Goal: Task Accomplishment & Management: Use online tool/utility

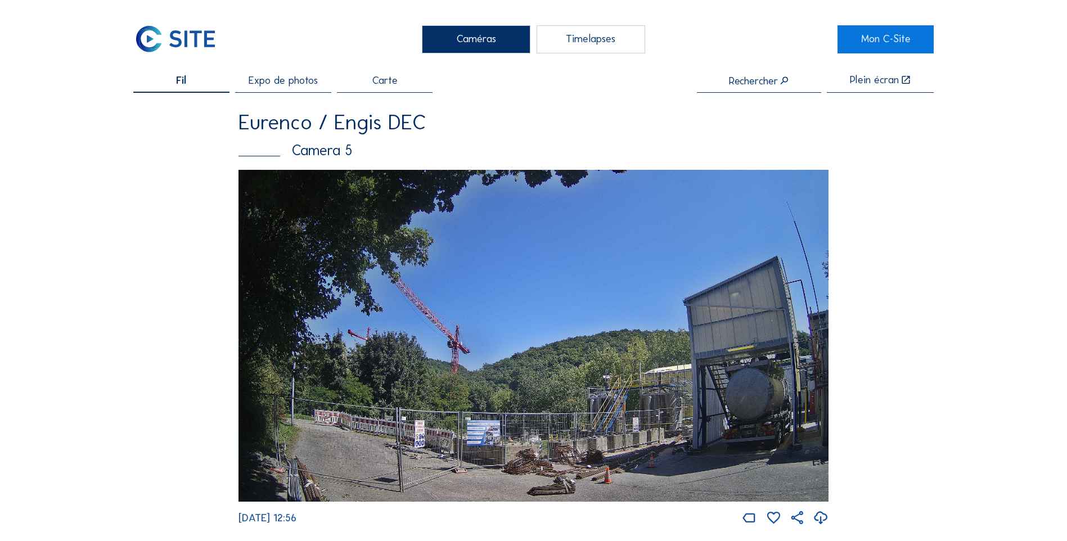
click at [566, 39] on div "Timelapses" at bounding box center [591, 39] width 109 height 28
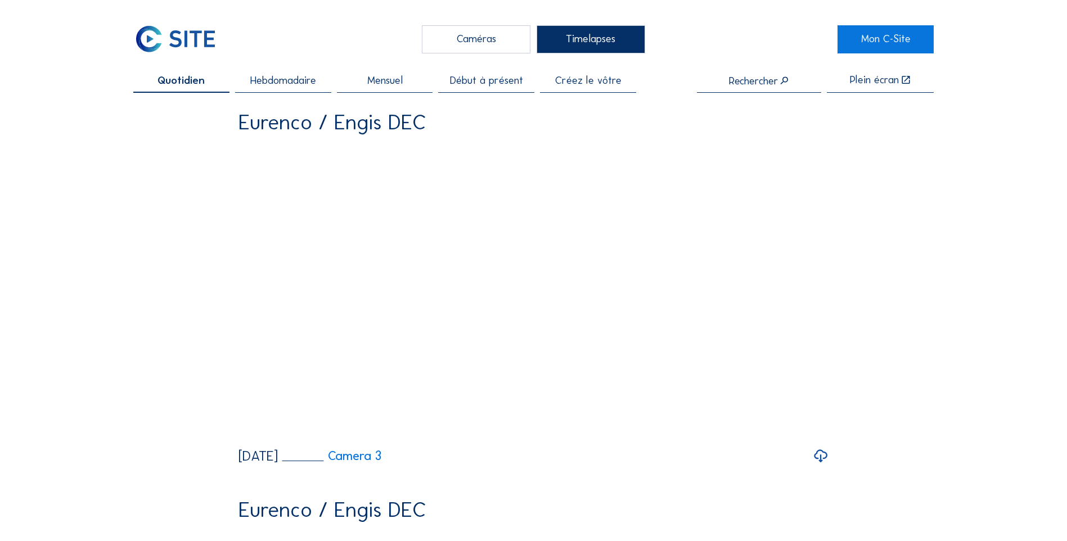
click at [374, 85] on span "Mensuel" at bounding box center [384, 80] width 35 height 11
click at [300, 82] on span "Hebdomadaire" at bounding box center [283, 80] width 66 height 11
click at [621, 82] on span "Créez le vôtre" at bounding box center [588, 80] width 66 height 11
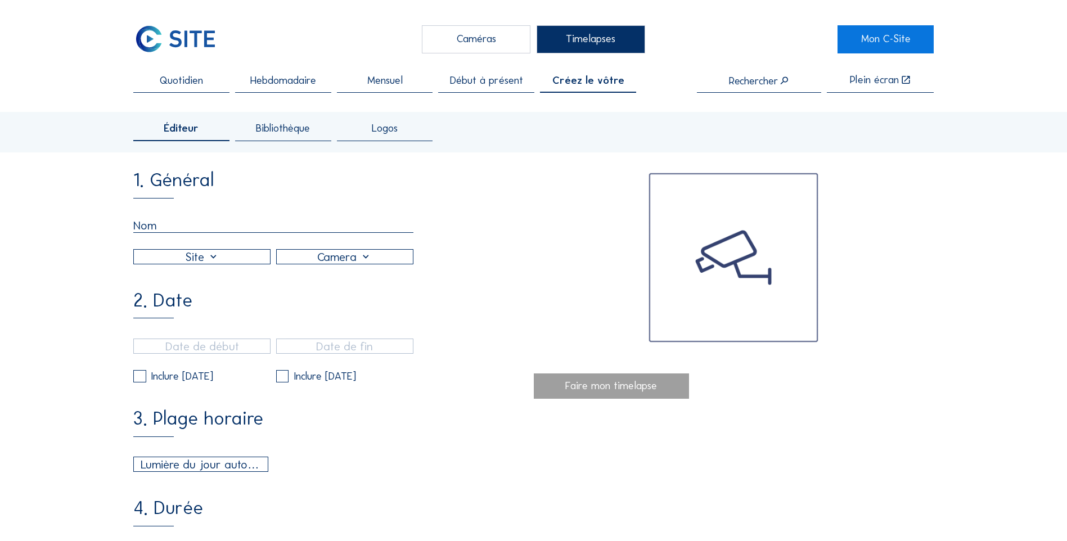
click at [219, 264] on div at bounding box center [202, 257] width 136 height 14
click at [204, 270] on div "Eurenco / Engis DEC" at bounding box center [203, 270] width 118 height 11
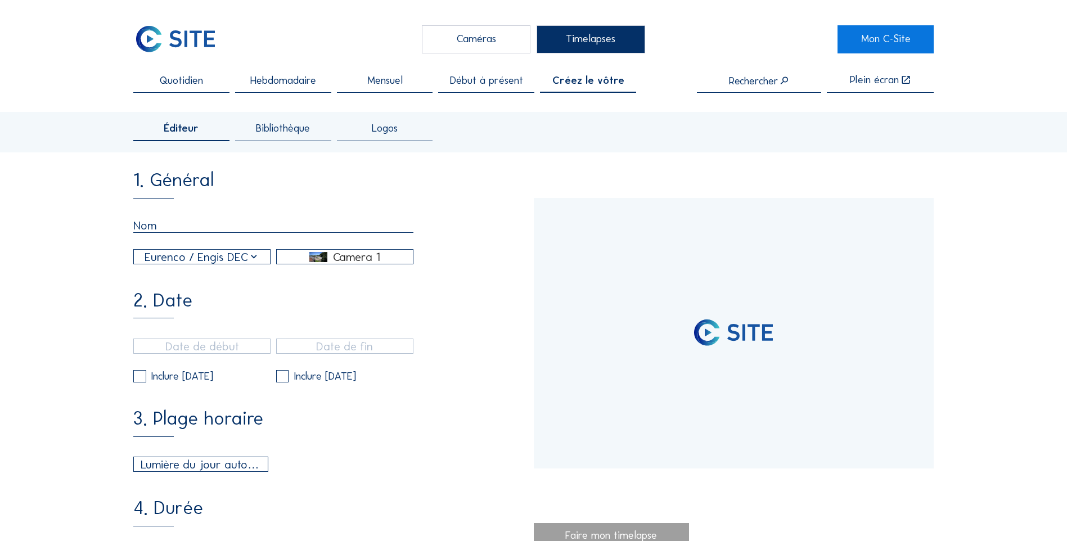
click at [355, 259] on div "Camera 1" at bounding box center [356, 257] width 47 height 10
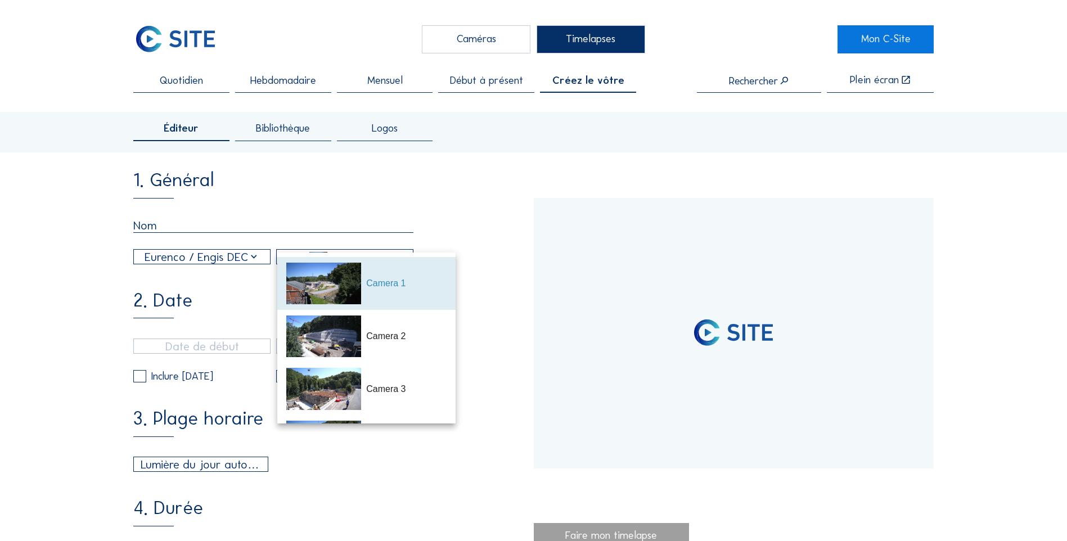
type input "[DATE] 13:31"
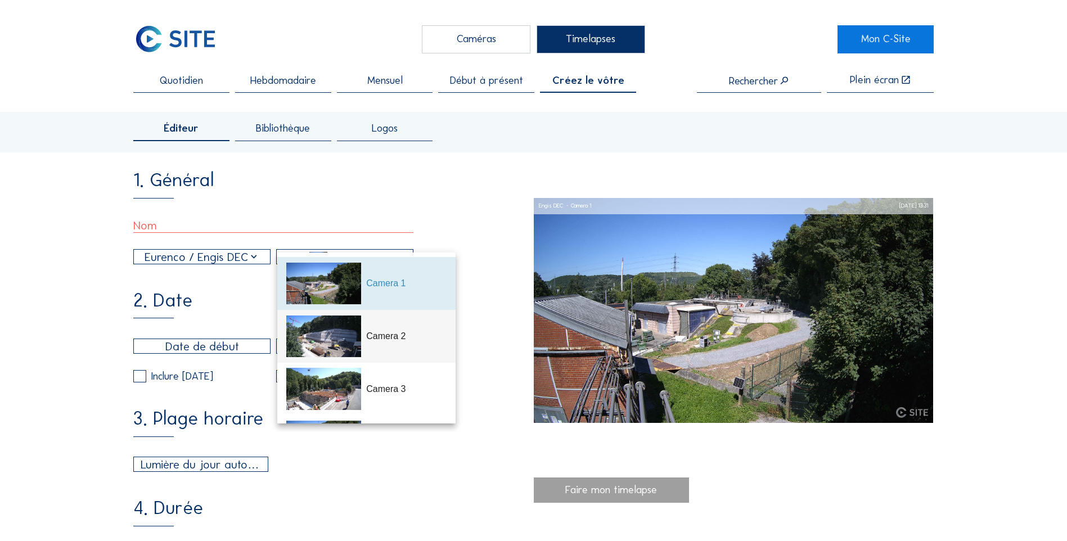
click at [378, 330] on div "Camera 2" at bounding box center [406, 337] width 80 height 14
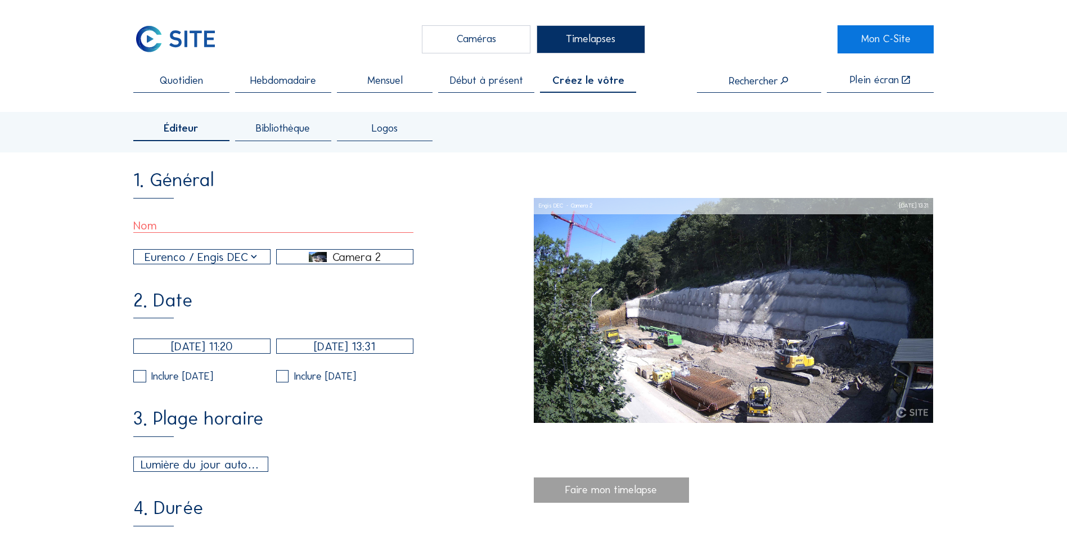
click at [362, 259] on div "Camera 2" at bounding box center [357, 257] width 48 height 10
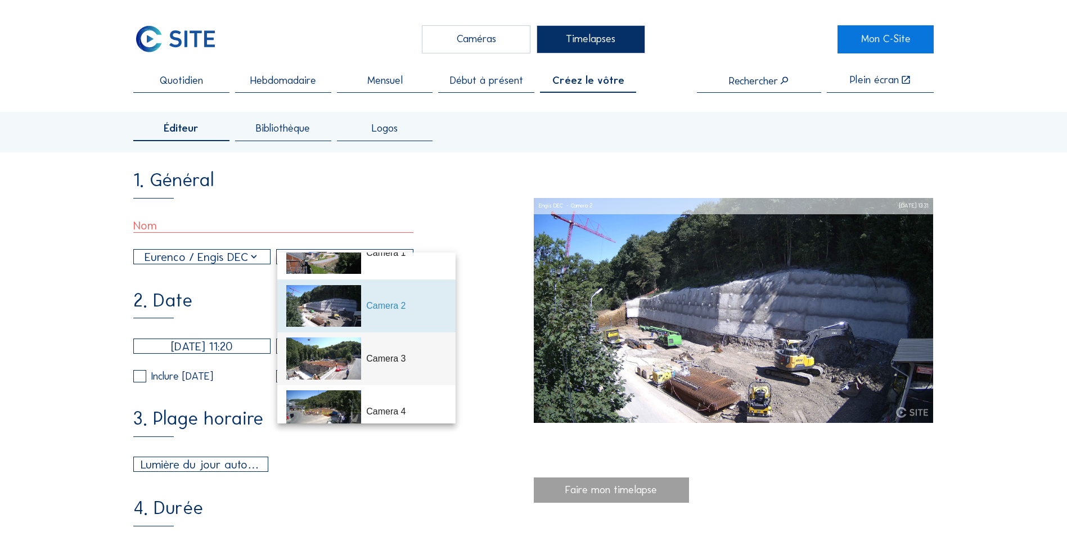
scroll to position [56, 0]
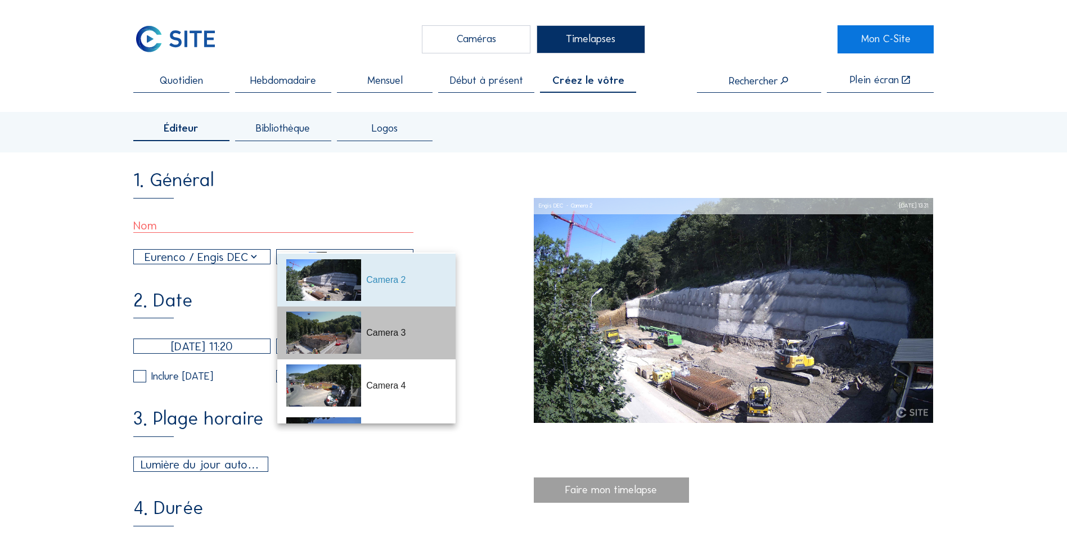
click at [388, 334] on div "Camera 3" at bounding box center [406, 333] width 80 height 14
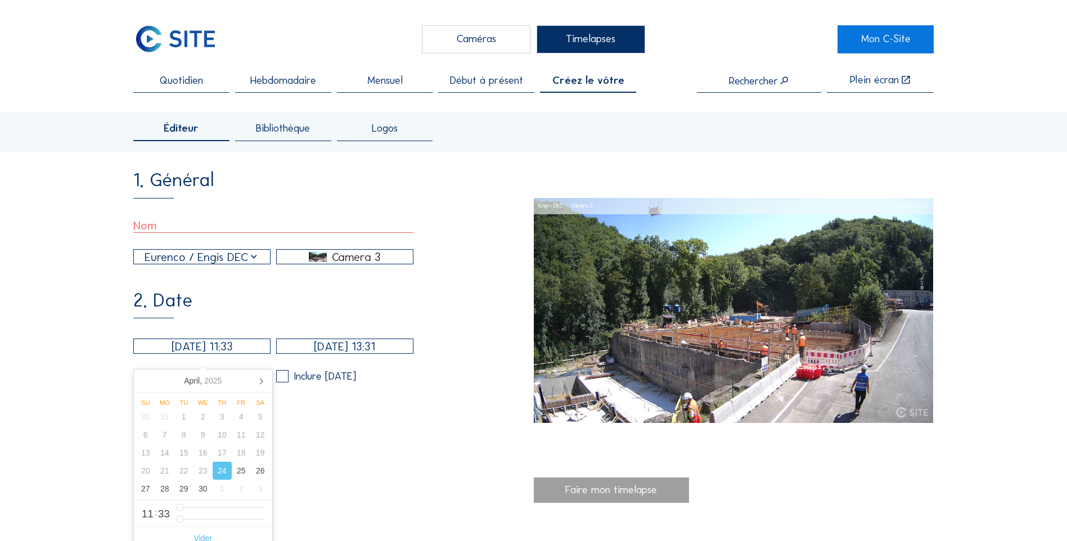
click at [255, 353] on input "[DATE] 11:33" at bounding box center [201, 346] width 137 height 15
click at [260, 380] on icon at bounding box center [261, 381] width 18 height 18
click at [262, 381] on icon at bounding box center [261, 382] width 3 height 6
click at [146, 456] on div "13" at bounding box center [145, 453] width 19 height 18
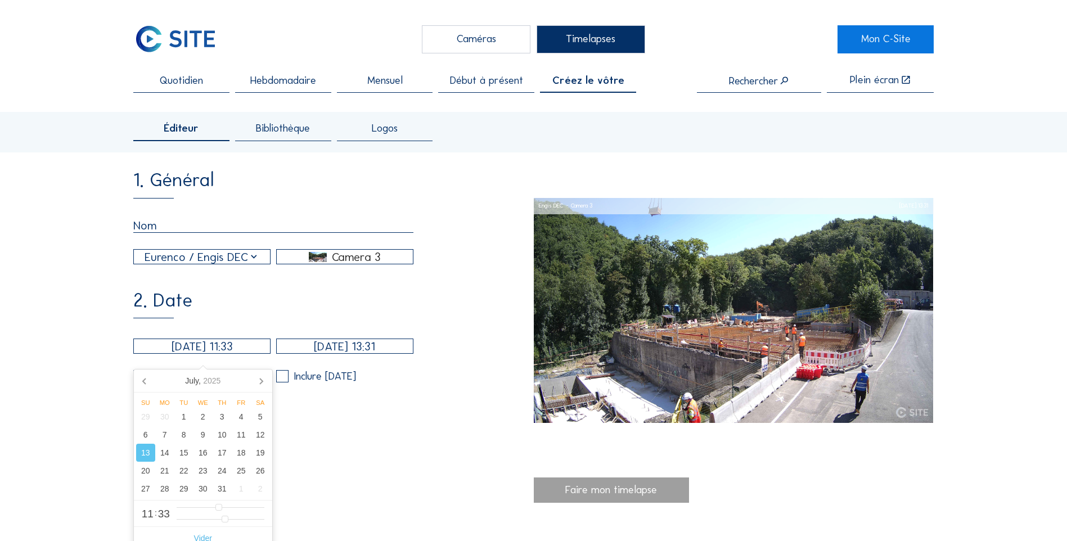
click at [400, 353] on input "[DATE] 13:31" at bounding box center [344, 346] width 137 height 15
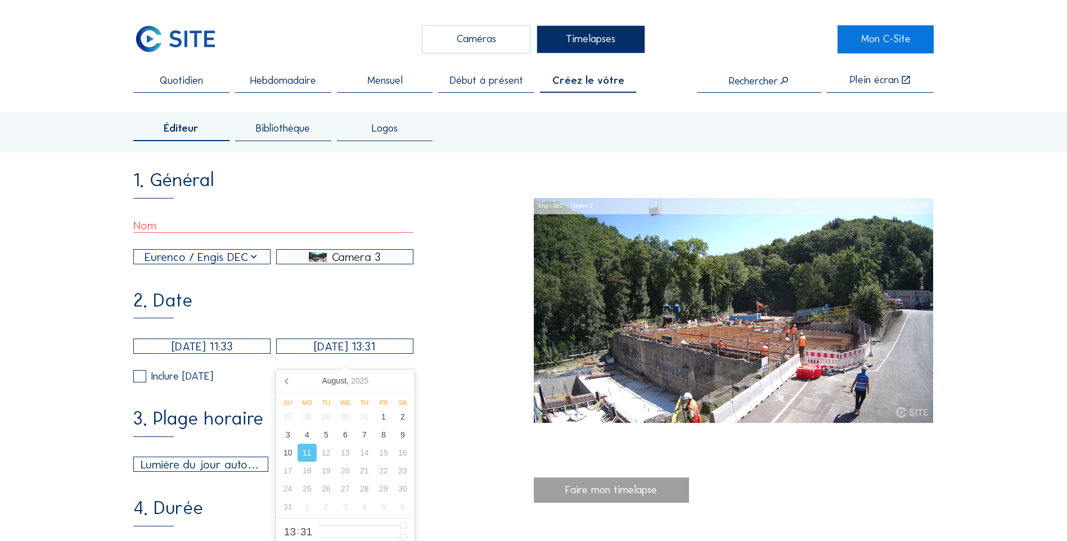
click at [250, 354] on input "[DATE] 11:33" at bounding box center [201, 346] width 137 height 15
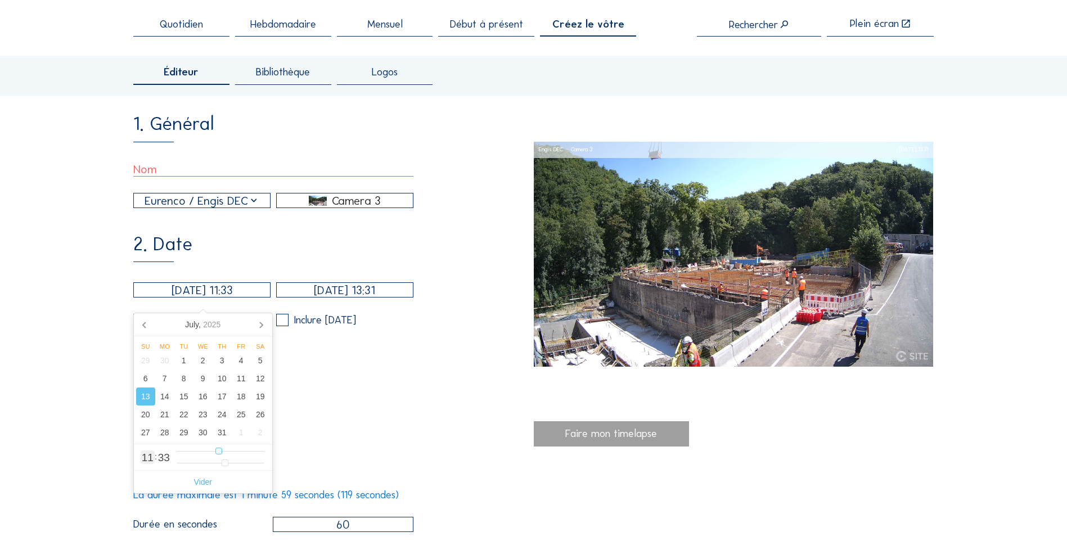
type input "[DATE] 10:33"
type input "10"
type input "[DATE] 09:33"
type input "9"
type input "[DATE] 08:33"
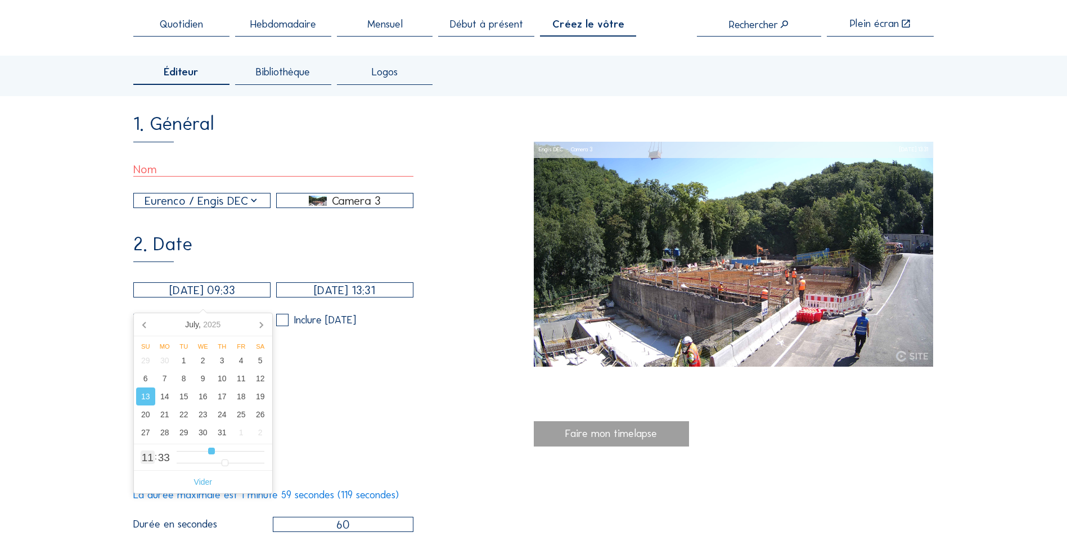
type input "8"
type input "[DATE] 07:33"
type input "7"
type input "[DATE] 06:33"
type input "6"
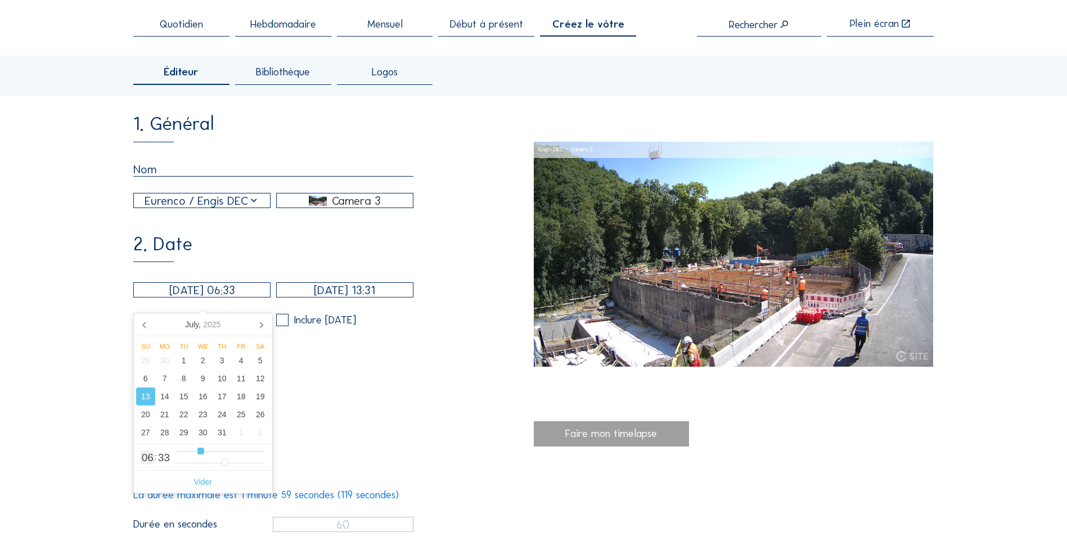
type input "[DATE] 05:33"
type input "5"
type input "[DATE] 06:33"
drag, startPoint x: 216, startPoint y: 452, endPoint x: 199, endPoint y: 451, distance: 17.0
type input "6"
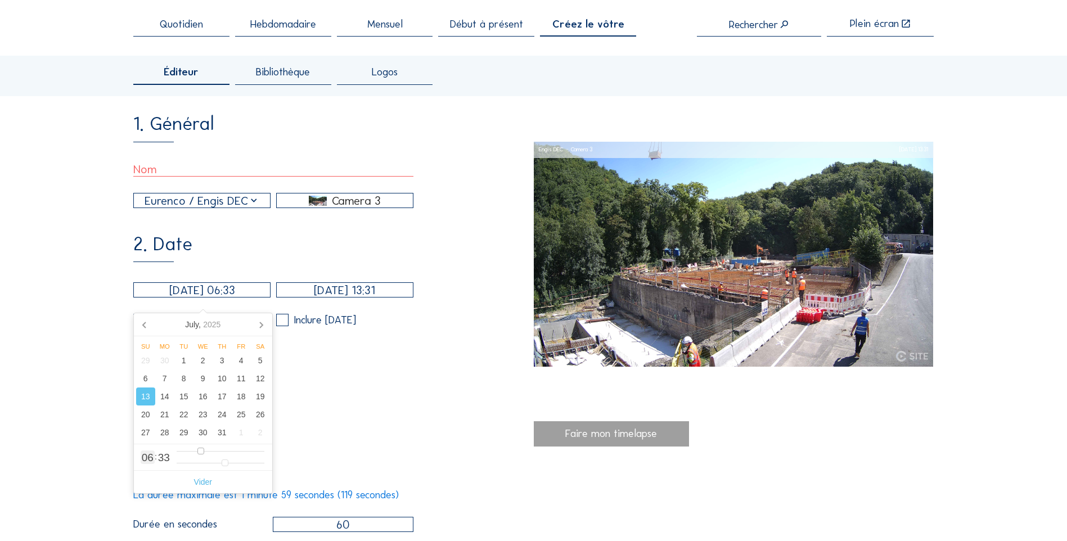
click at [199, 451] on input "range" at bounding box center [221, 452] width 88 height 10
type input "[DATE] 06:31"
type input "31"
type input "[DATE] 06:29"
type input "29"
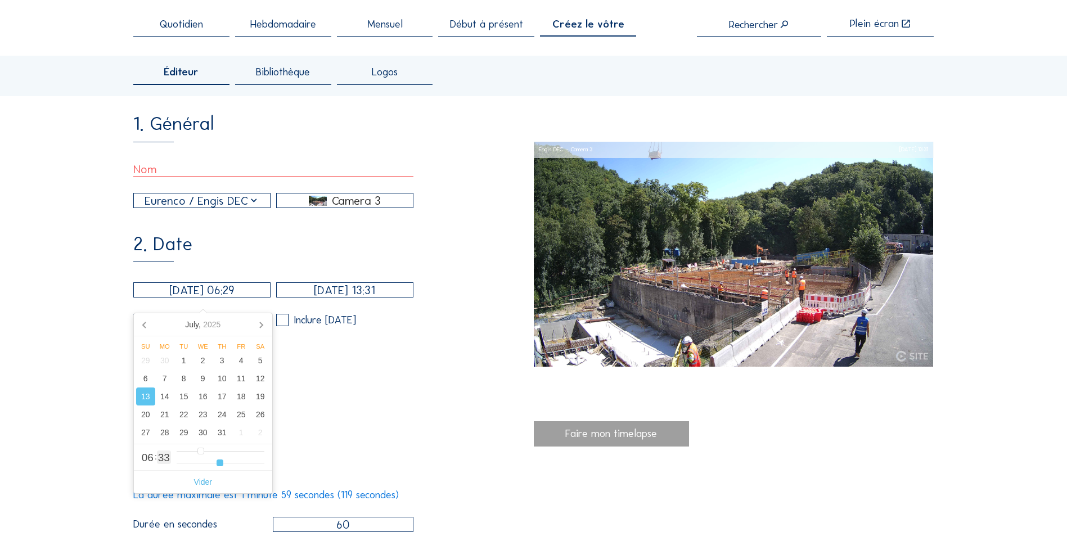
type input "[DATE] 06:28"
type input "28"
type input "[DATE] 06:27"
type input "27"
type input "[DATE] 06:26"
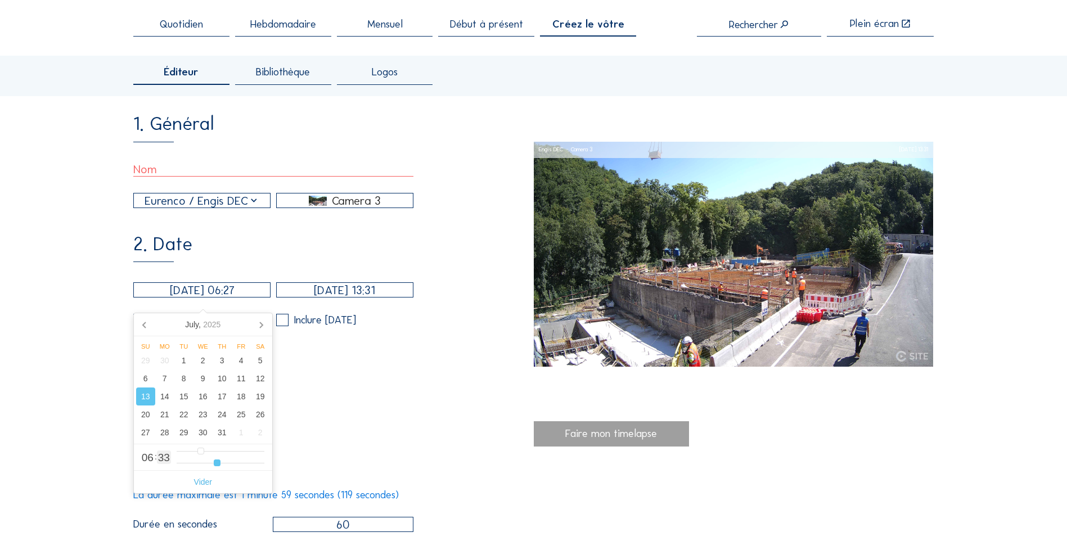
type input "26"
type input "[DATE] 06:25"
type input "25"
type input "[DATE] 06:24"
type input "24"
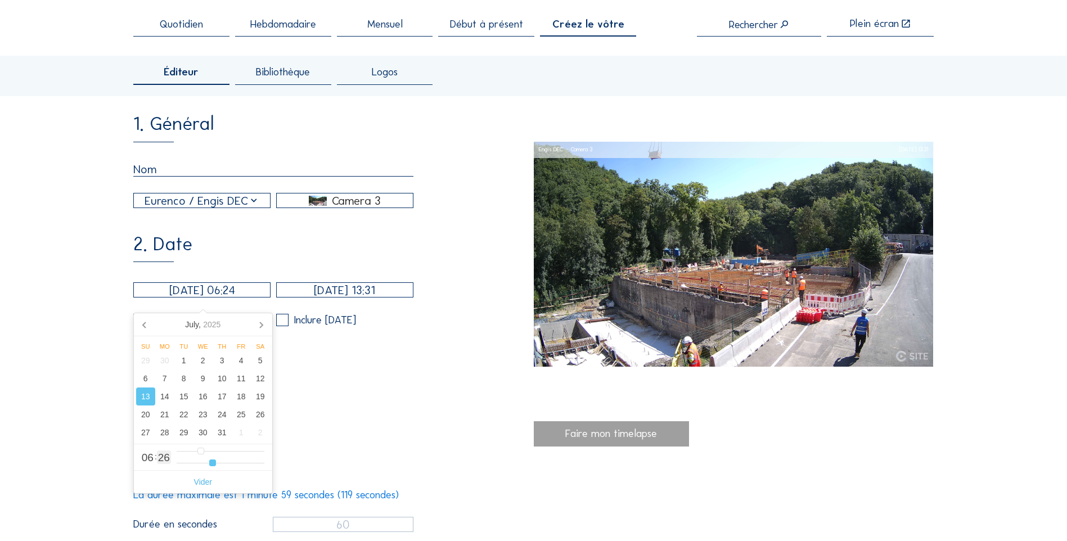
type input "[DATE] 06:23"
type input "23"
type input "[DATE] 06:22"
type input "22"
type input "[DATE] 06:21"
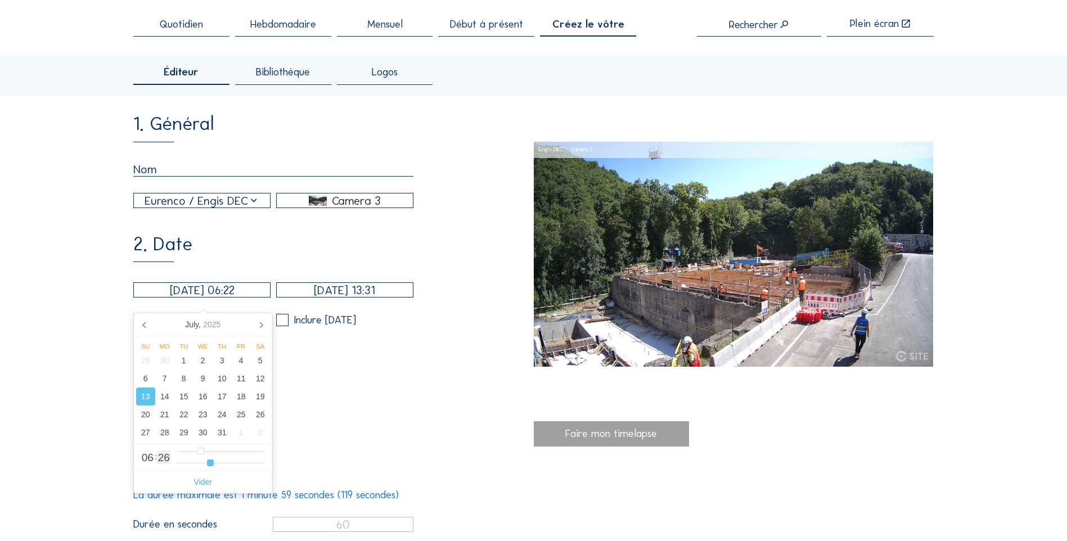
type input "21"
type input "[DATE] 06:20"
type input "20"
type input "[DATE] 06:19"
type input "19"
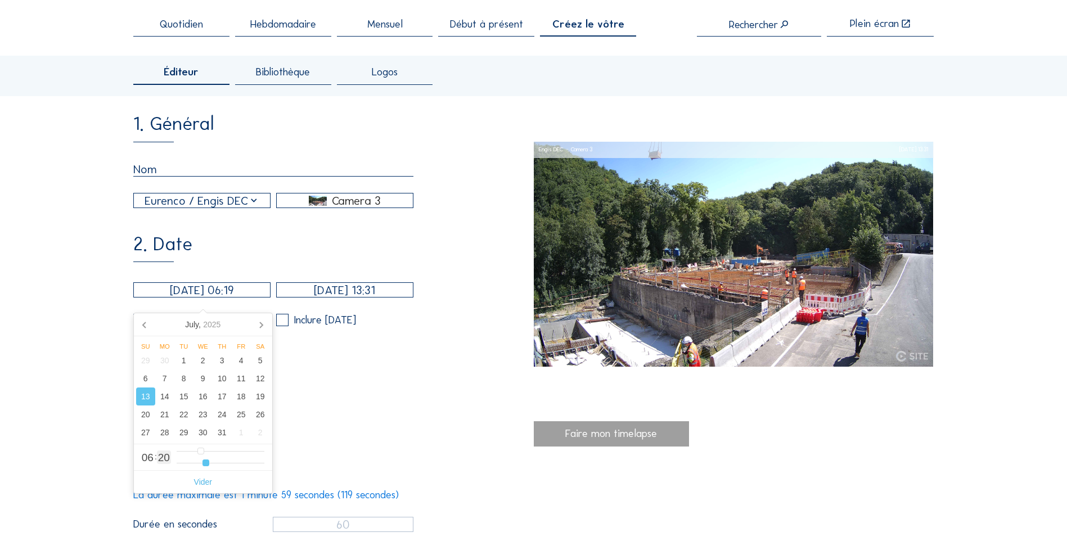
type input "[DATE] 06:18"
type input "18"
type input "[DATE] 06:17"
type input "17"
type input "[DATE] 06:16"
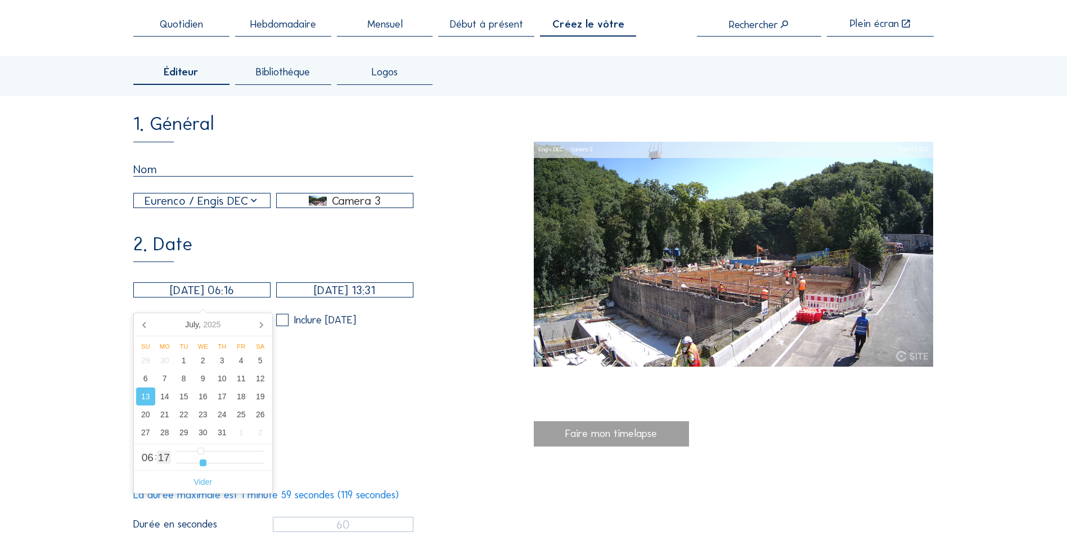
type input "16"
type input "[DATE] 06:14"
type input "14"
type input "[DATE] 06:13"
type input "13"
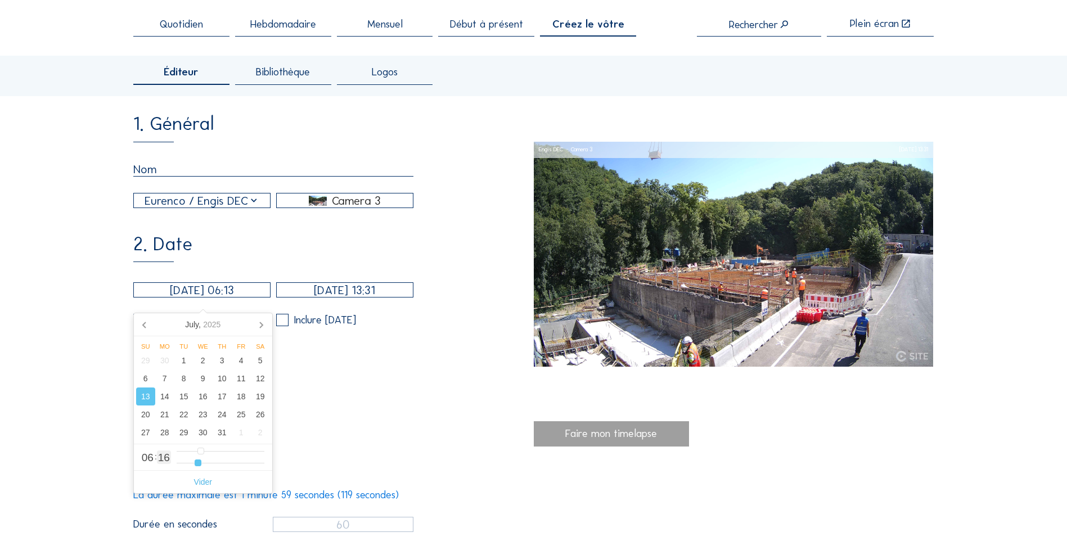
type input "[DATE] 06:12"
type input "12"
type input "[DATE] 06:11"
type input "11"
type input "[DATE] 06:10"
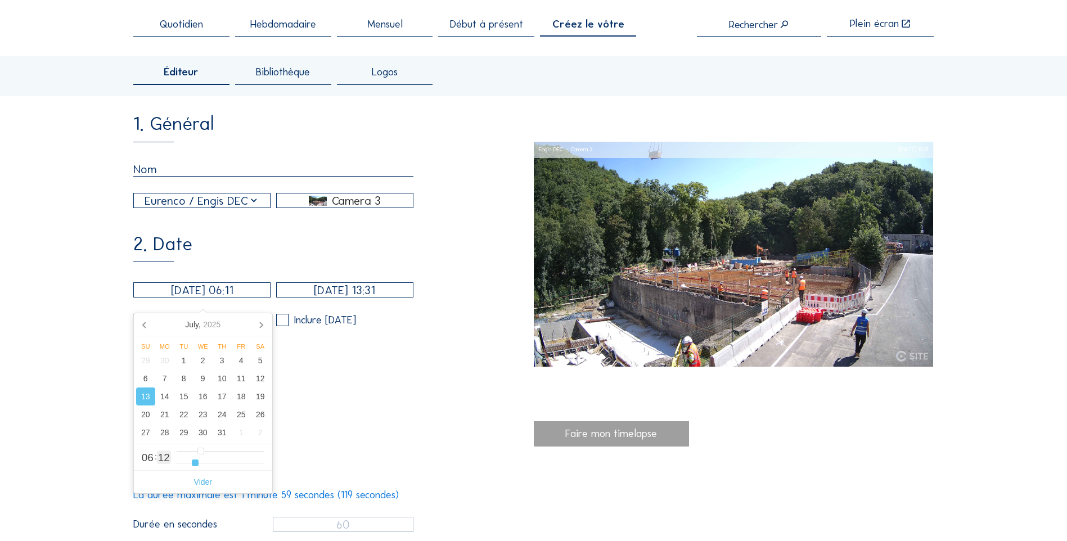
type input "10"
type input "[DATE] 06:09"
type input "9"
type input "[DATE] 06:08"
type input "8"
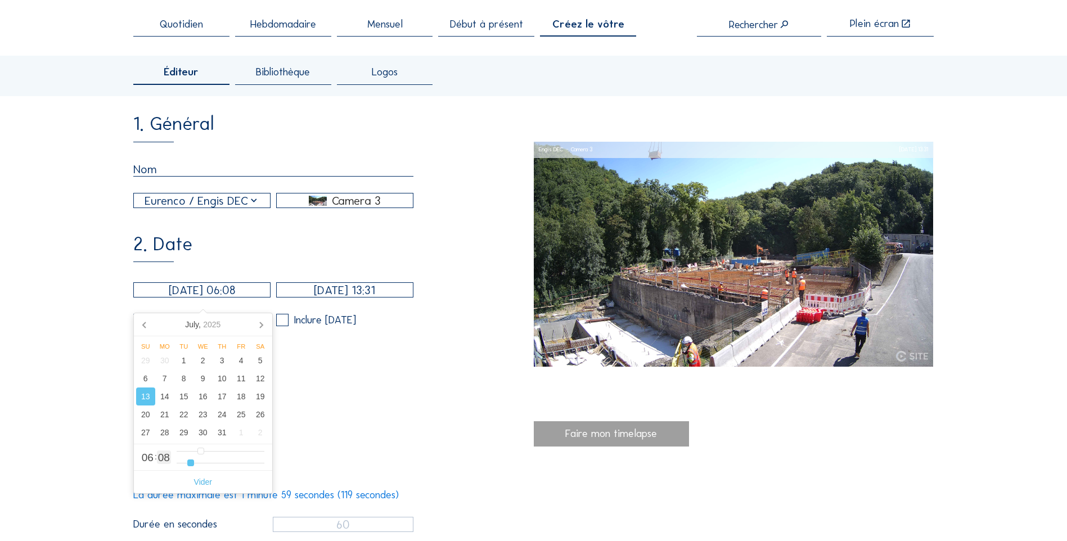
type input "[DATE] 06:07"
type input "7"
type input "[DATE] 06:06"
type input "6"
type input "[DATE] 06:05"
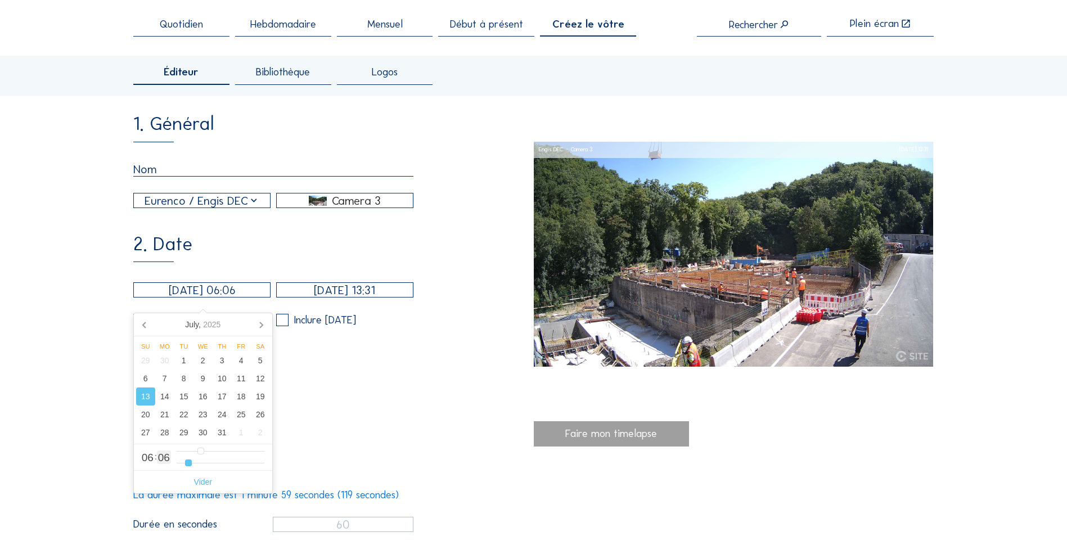
type input "5"
type input "[DATE] 06:04"
type input "4"
type input "[DATE] 06:03"
type input "3"
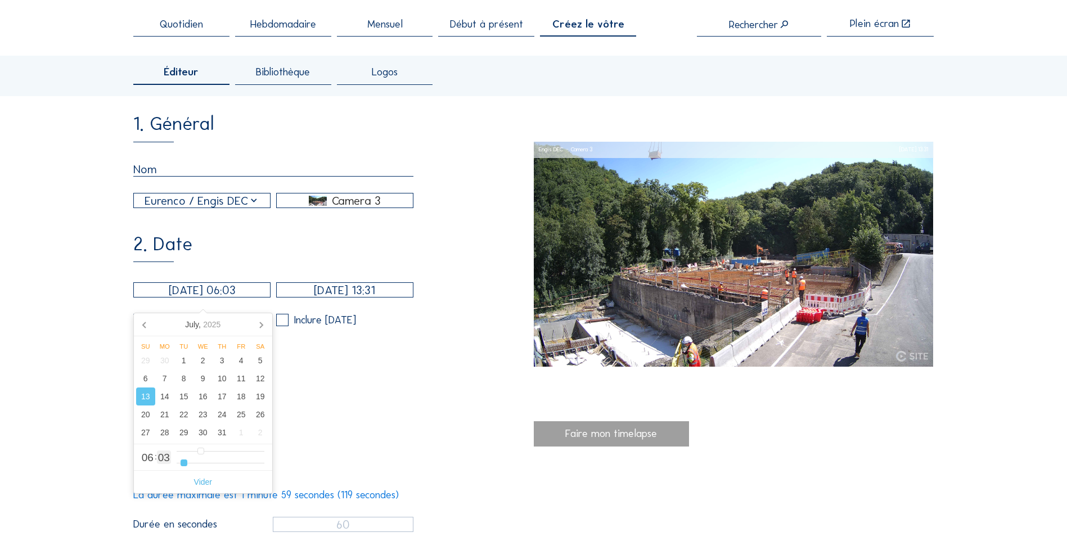
type input "[DATE] 06:02"
type input "2"
type input "[DATE] 06:01"
type input "1"
type input "[DATE] 06:00"
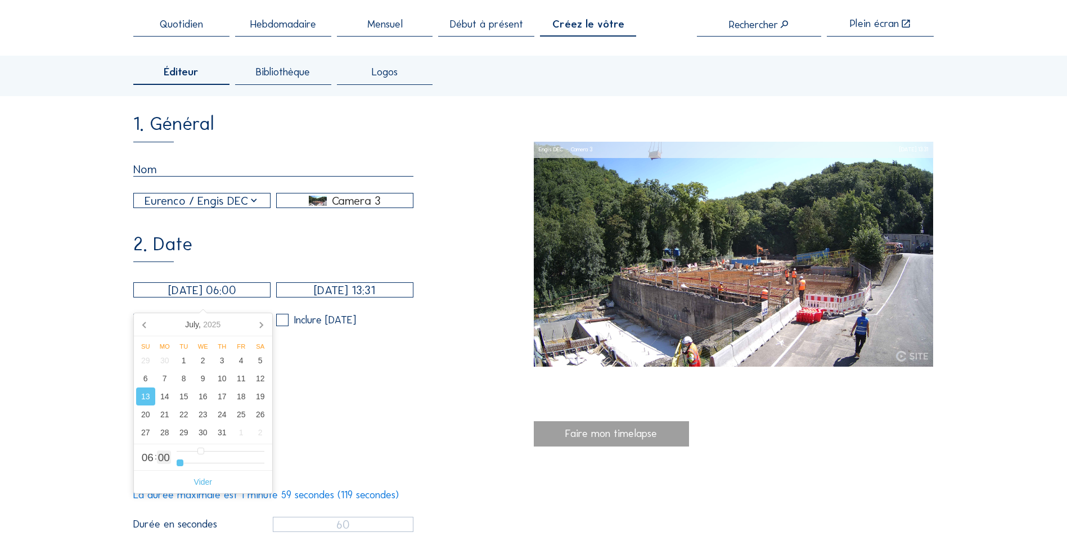
drag, startPoint x: 224, startPoint y: 464, endPoint x: 179, endPoint y: 461, distance: 45.1
type input "0"
click at [179, 461] on input "range" at bounding box center [221, 464] width 88 height 10
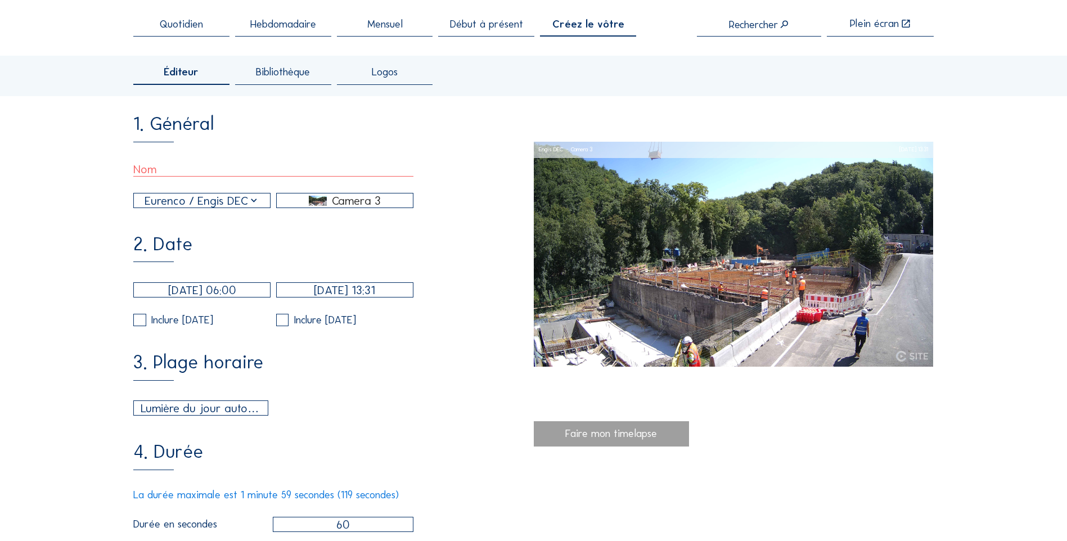
click at [369, 416] on div "Lumière du jour automatique 06:00 Depuis 18:00 Jusqu'à" at bounding box center [273, 408] width 280 height 15
click at [400, 298] on input "[DATE] 13:31" at bounding box center [344, 289] width 137 height 15
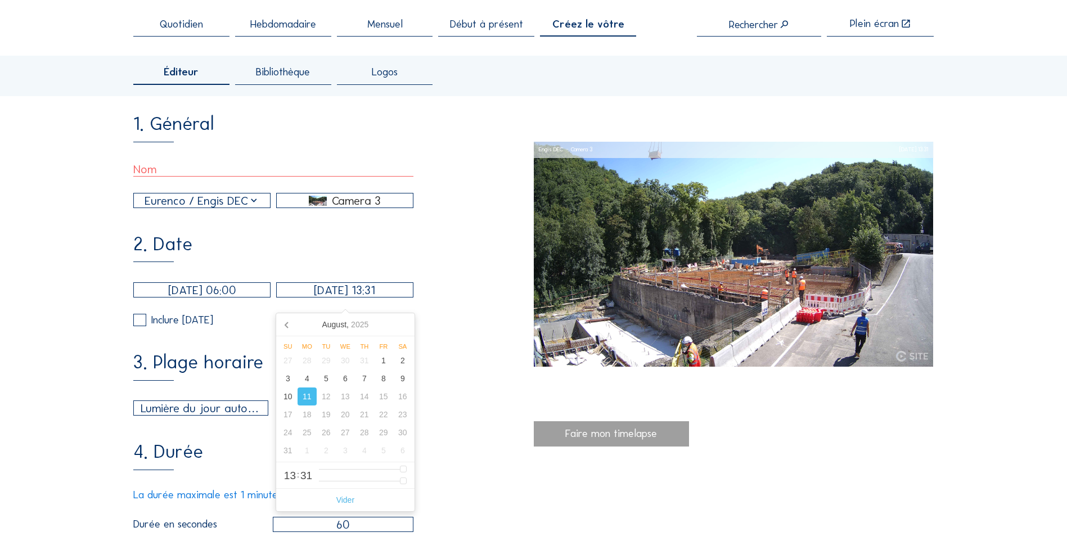
click at [304, 401] on div "11" at bounding box center [307, 397] width 19 height 18
type input "12"
type input "[DATE] 11:31"
type input "11"
type input "[DATE] 10:31"
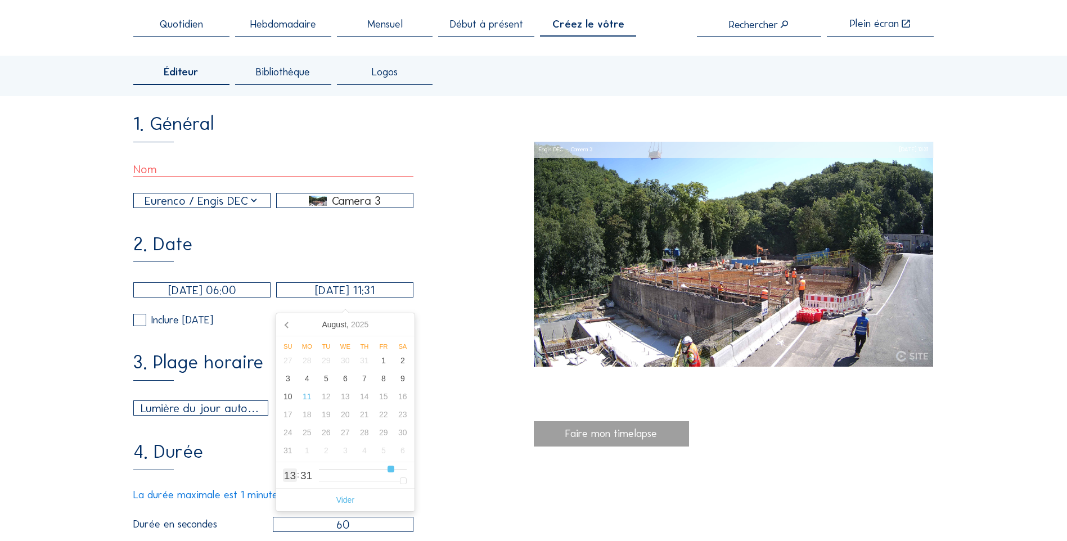
type input "10"
type input "[DATE] 09:31"
type input "9"
type input "[DATE] 08:31"
type input "8"
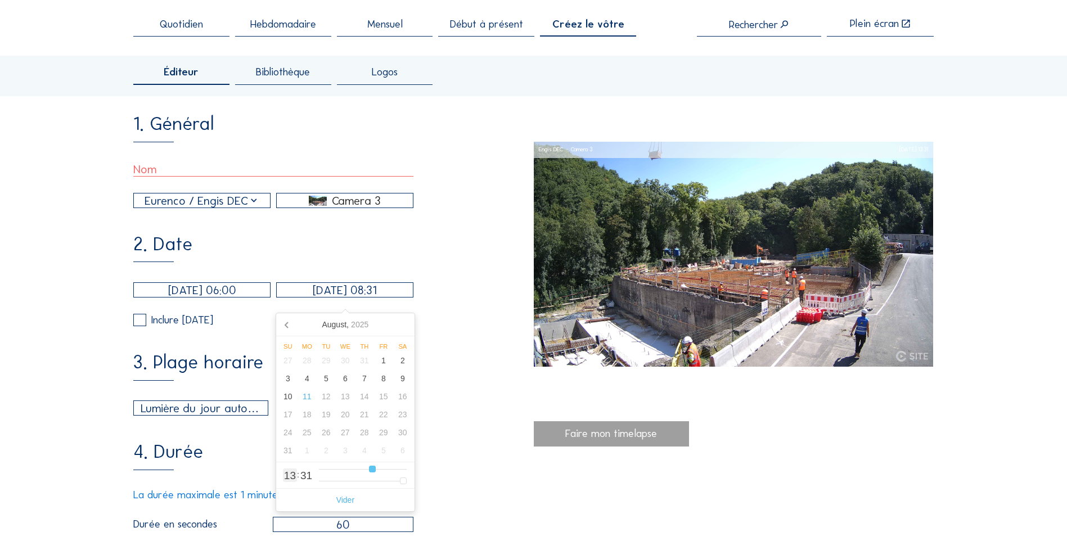
type input "[DATE] 07:31"
type input "7"
type input "[DATE] 06:31"
type input "6"
type input "[DATE] 05:31"
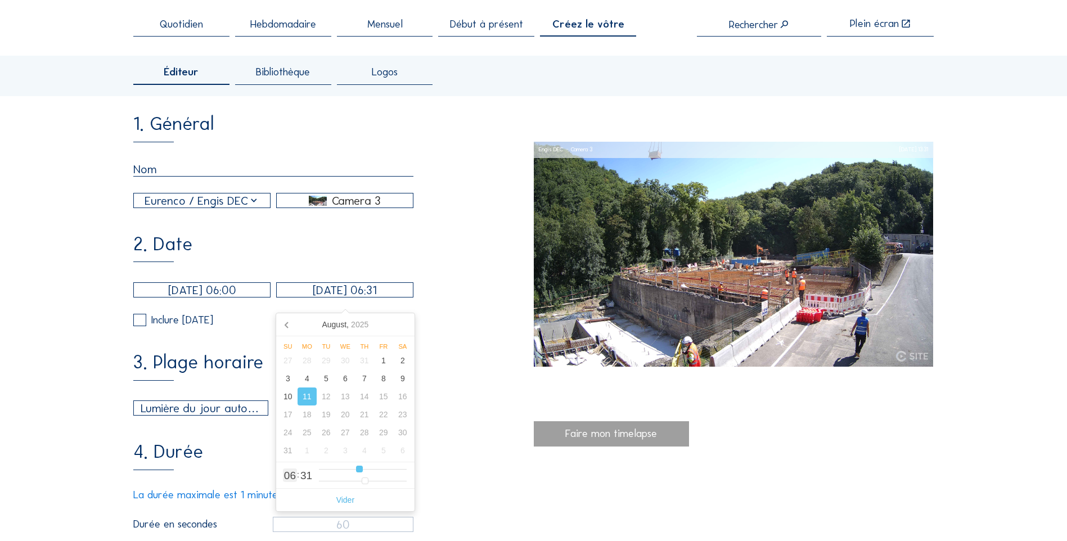
type input "5"
type input "[DATE] 04:31"
type input "4"
type input "[DATE] 05:31"
type input "5"
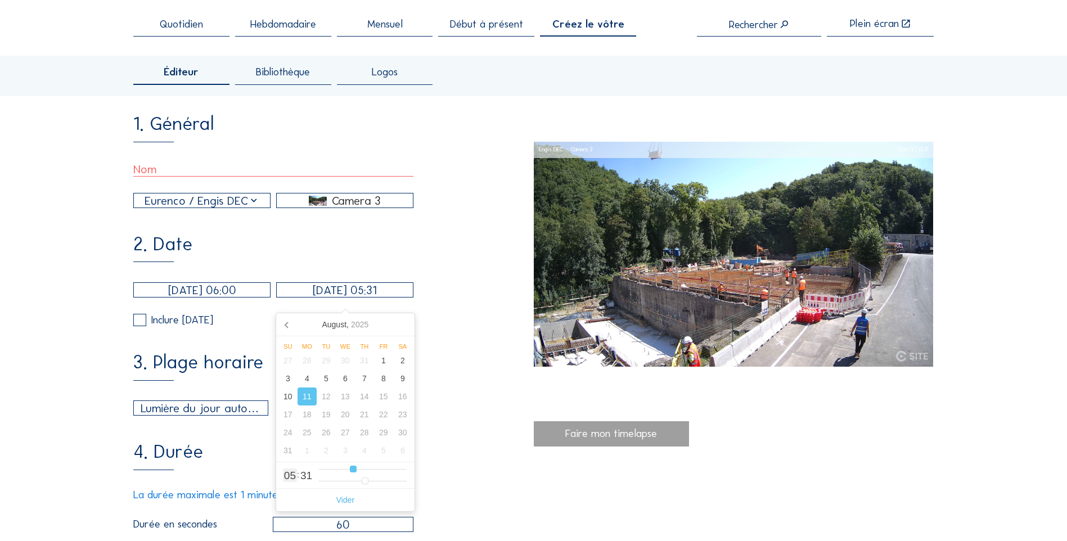
type input "[DATE] 06:31"
drag, startPoint x: 403, startPoint y: 472, endPoint x: 358, endPoint y: 473, distance: 45.0
type input "6"
click at [358, 473] on input "range" at bounding box center [363, 470] width 88 height 10
type input "[DATE] 06:30"
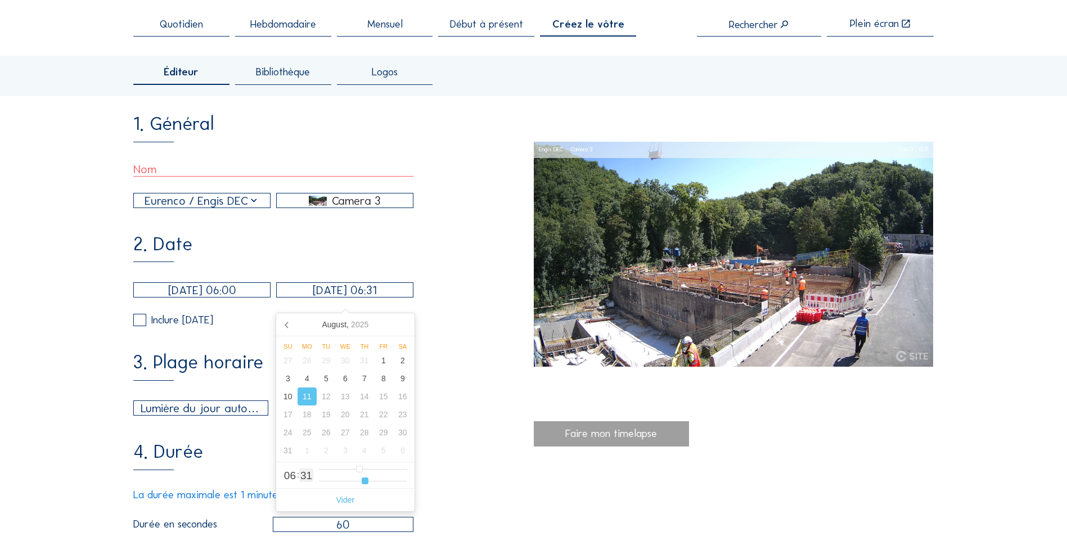
type input "30"
type input "[DATE] 06:25"
type input "25"
type input "[DATE] 06:20"
type input "20"
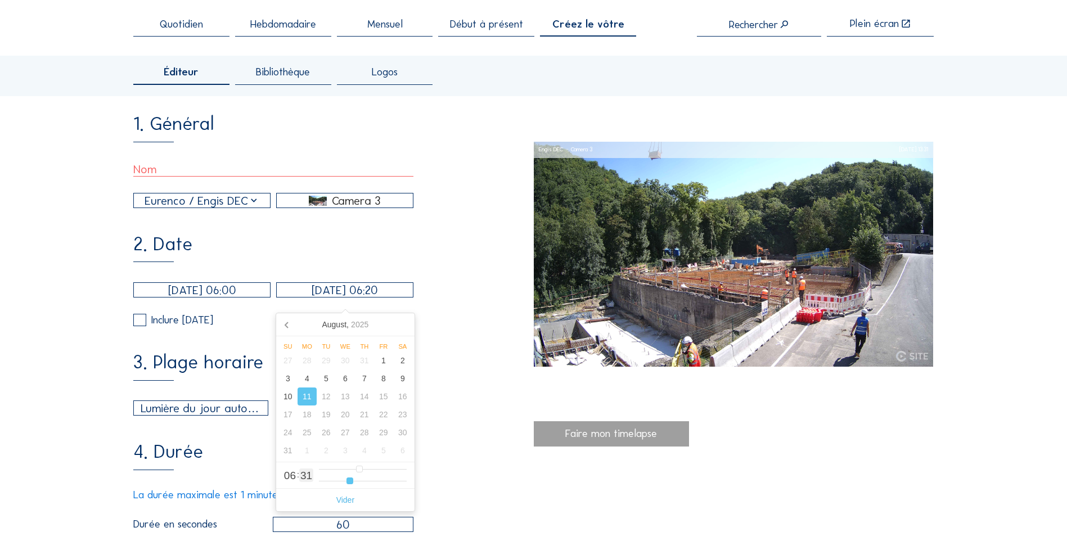
type input "[DATE] 06:11"
type input "11"
type input "[DATE] 06:02"
type input "2"
type input "[DATE] 06:00"
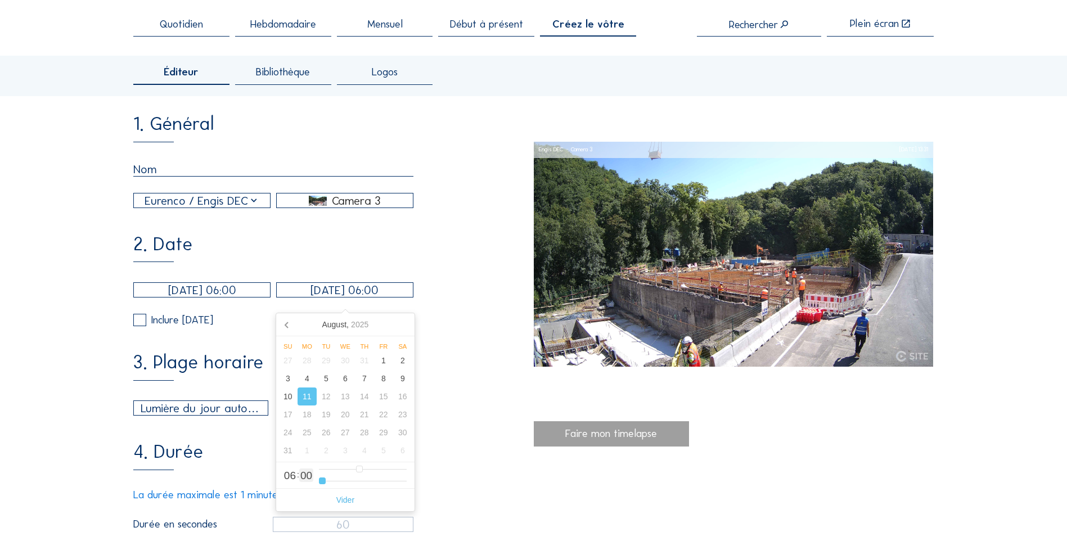
drag, startPoint x: 365, startPoint y: 483, endPoint x: 309, endPoint y: 485, distance: 55.2
type input "0"
click at [319, 485] on input "range" at bounding box center [363, 482] width 88 height 10
click at [478, 470] on div "4. Durée La durée maximale est 1 minute 56 secondes (116 secondes) Durée en sec…" at bounding box center [333, 487] width 400 height 89
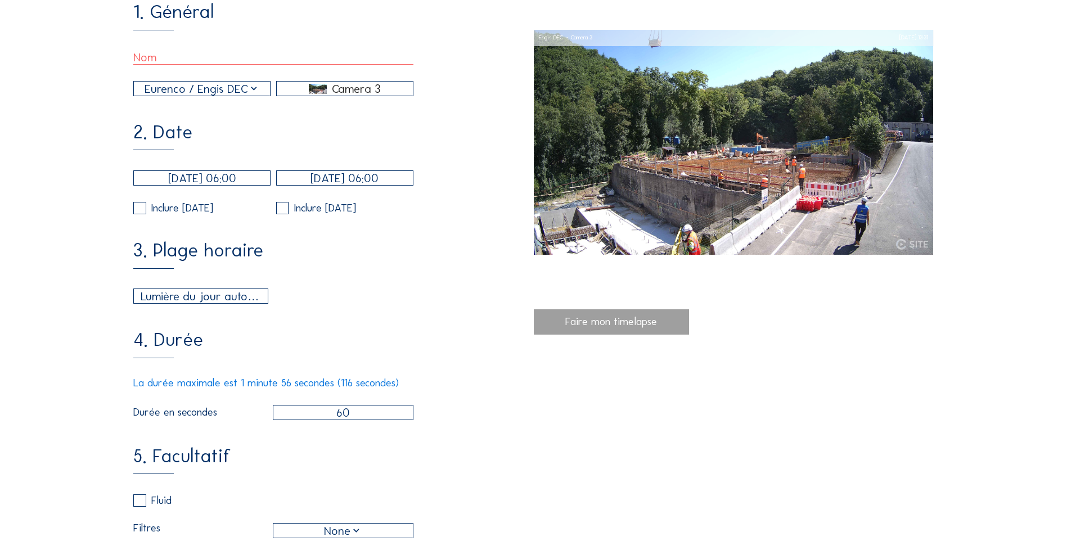
scroll to position [169, 0]
click at [239, 304] on div "Lumière du jour automatique" at bounding box center [201, 295] width 120 height 17
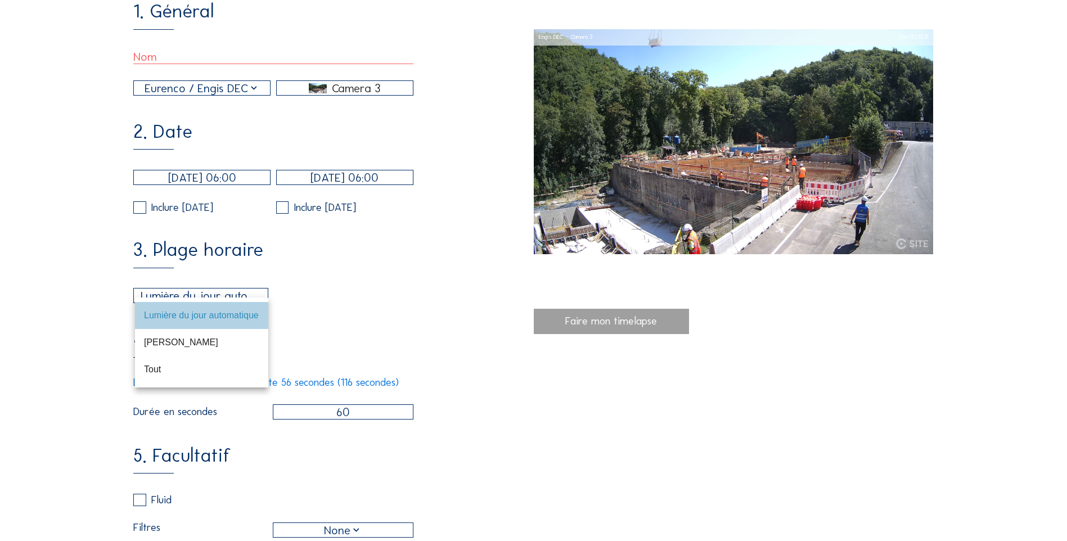
click at [232, 315] on div "Lumière du jour automatique" at bounding box center [201, 315] width 115 height 11
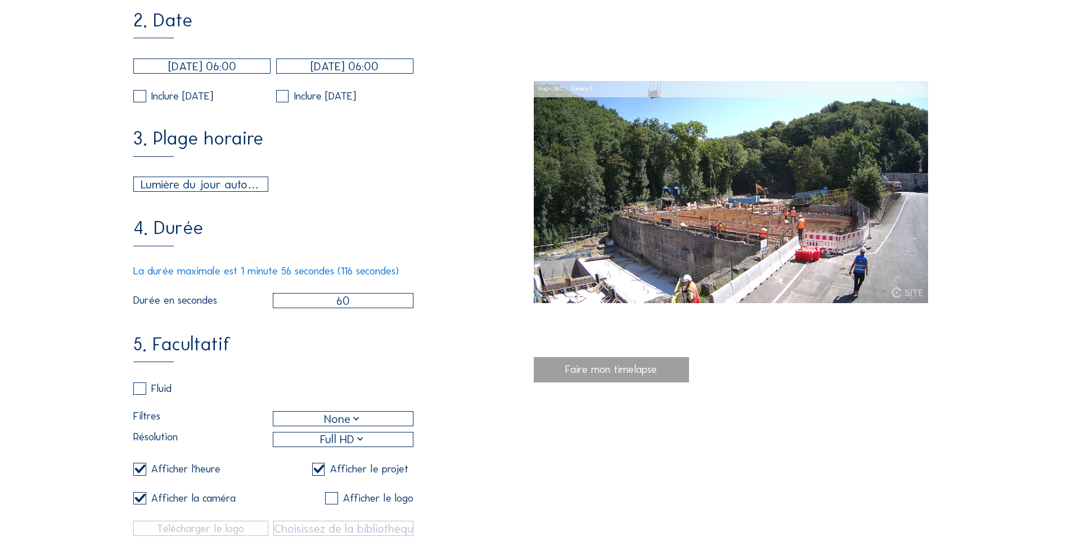
scroll to position [281, 0]
drag, startPoint x: 361, startPoint y: 315, endPoint x: 336, endPoint y: 315, distance: 25.3
click at [336, 307] on input "60" at bounding box center [343, 299] width 141 height 15
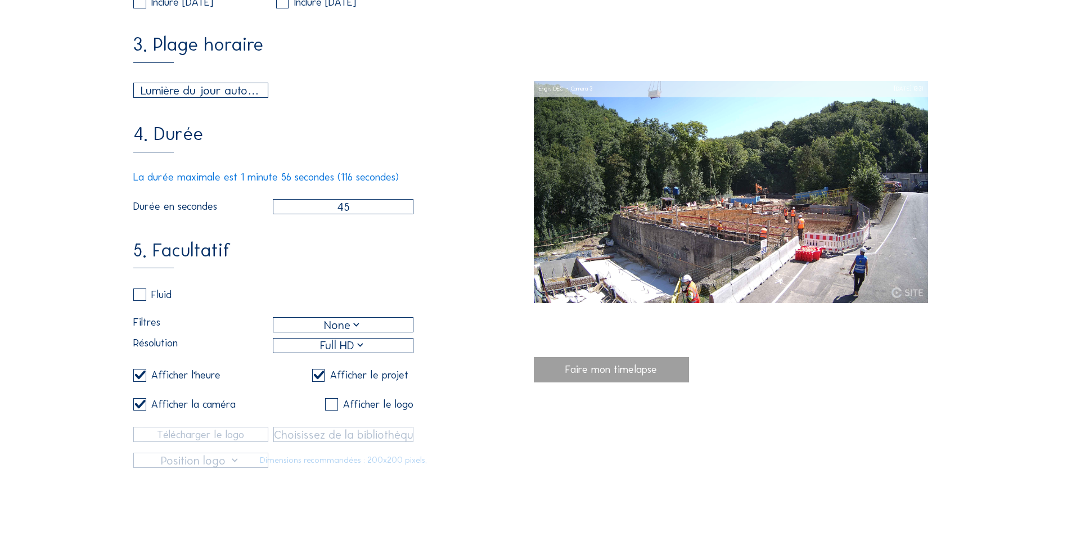
scroll to position [394, 0]
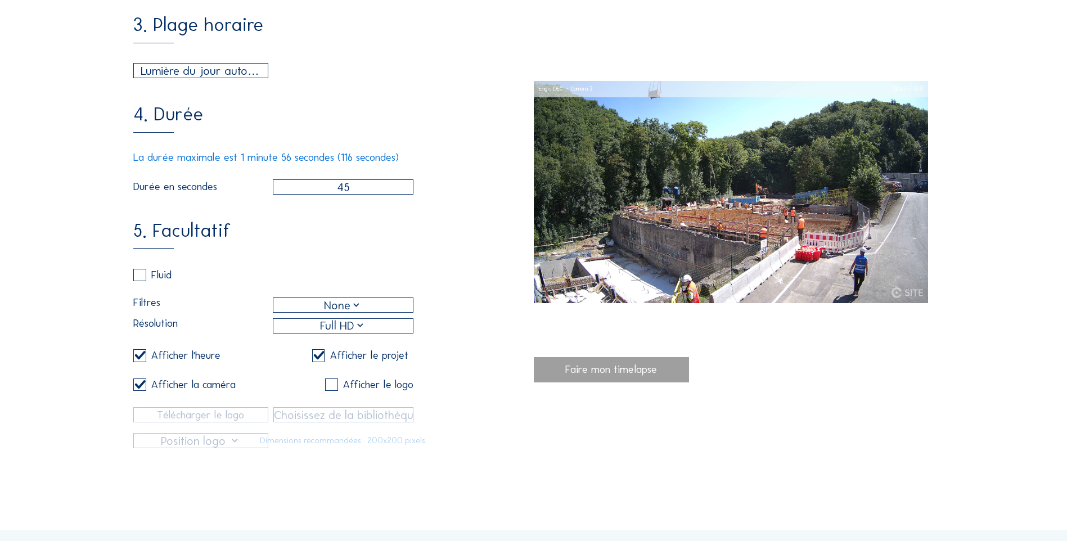
type input "45"
click at [590, 375] on div "Faire mon timelapse" at bounding box center [612, 369] width 156 height 25
click at [467, 333] on div "5. Facultatif Fluid Filtres None Résolution Full HD Afficher l'heure Afficher l…" at bounding box center [333, 335] width 400 height 227
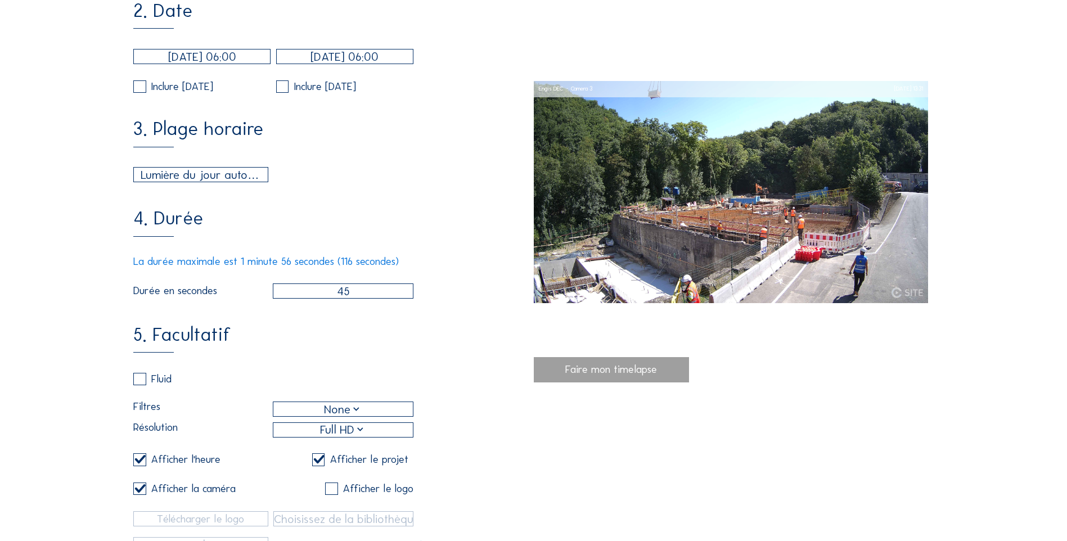
scroll to position [281, 0]
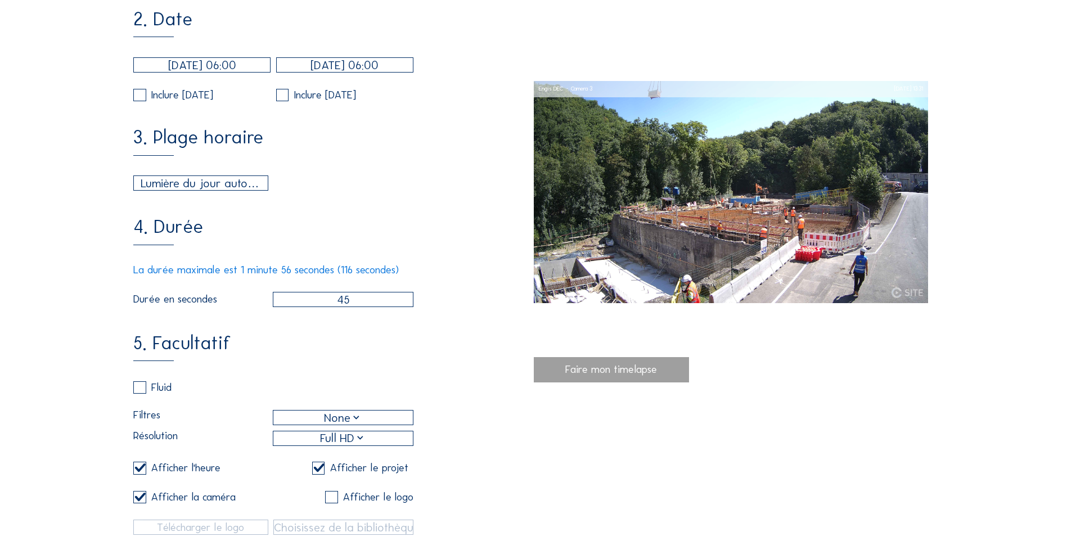
click at [290, 307] on input "45" at bounding box center [343, 299] width 141 height 15
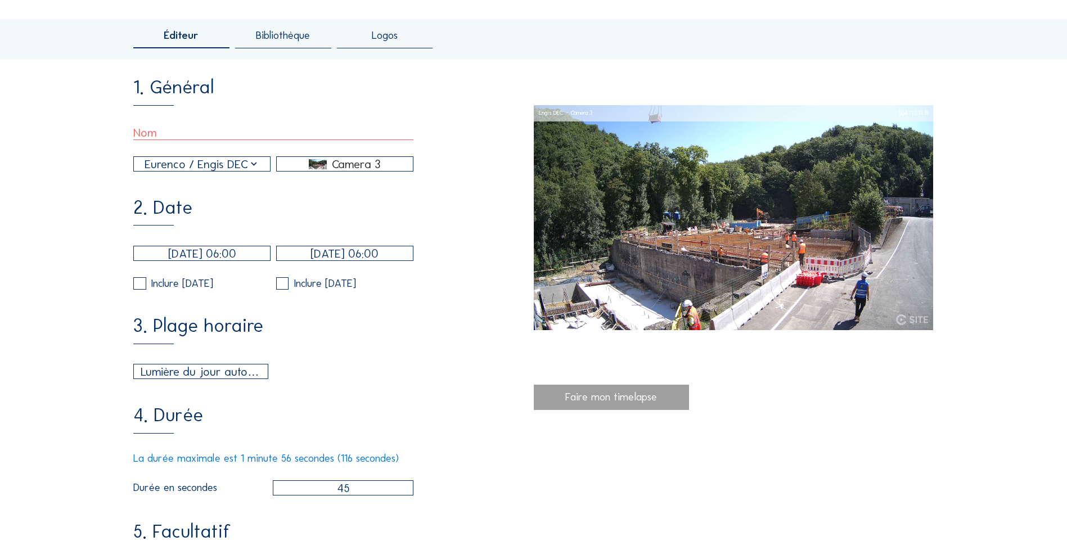
scroll to position [56, 0]
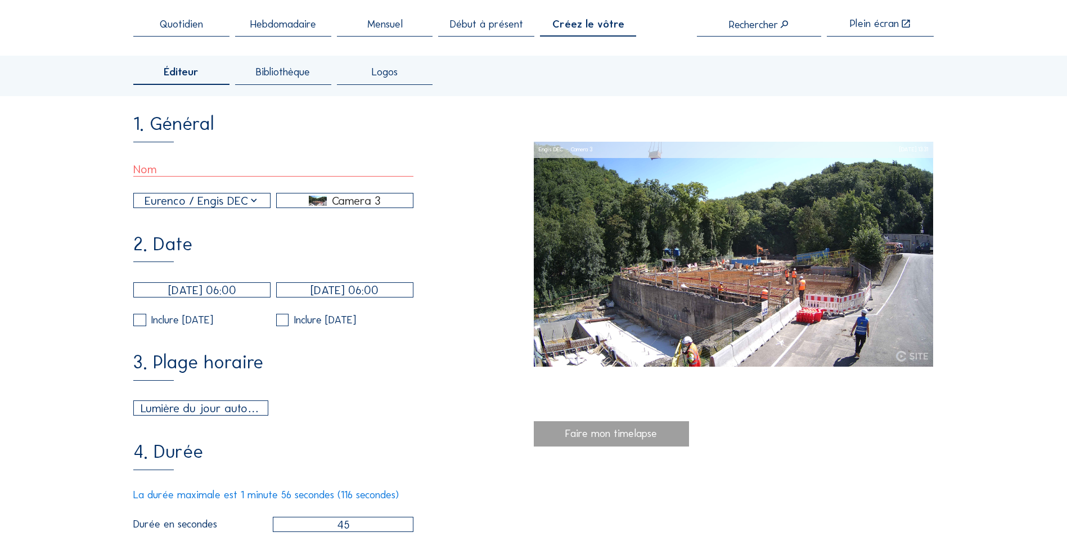
click at [185, 175] on input "text" at bounding box center [273, 169] width 280 height 15
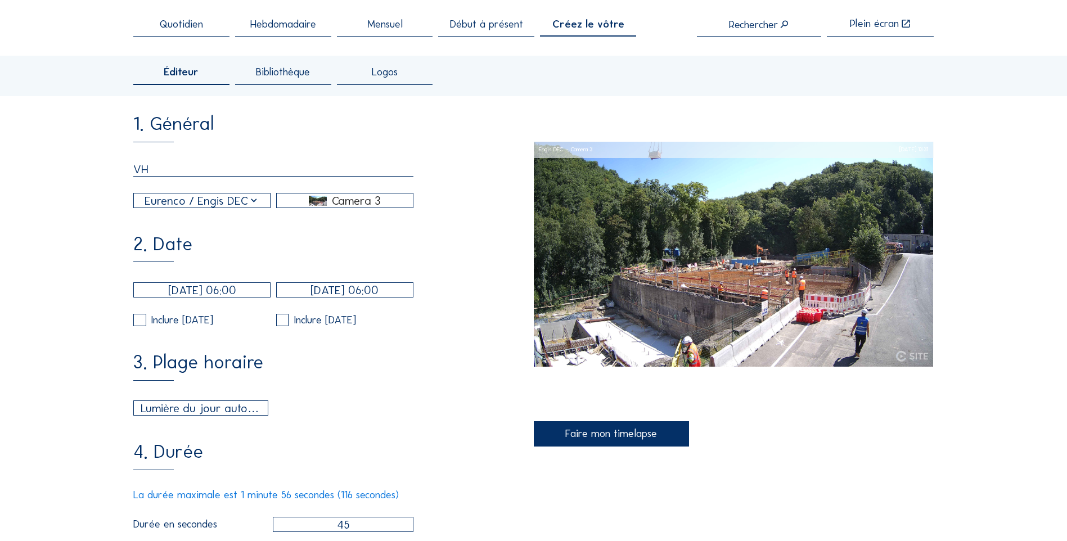
type input "VH"
click at [574, 427] on div "Faire mon timelapse" at bounding box center [612, 433] width 156 height 25
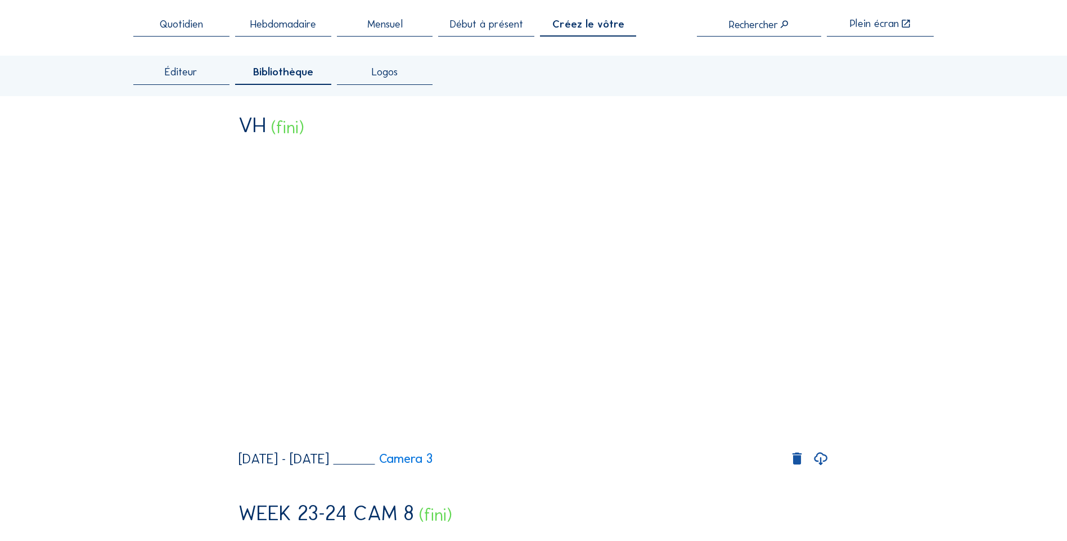
click at [824, 469] on icon at bounding box center [821, 459] width 16 height 19
